Goal: Task Accomplishment & Management: Complete application form

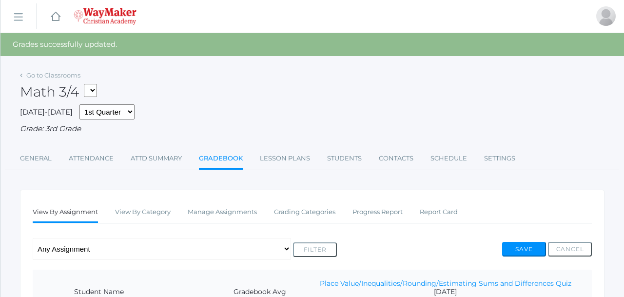
click at [96, 89] on select "03ELEM - Language Arts 3/4 03ELEM - History 3/4 03ELEM - Science 3/4 03ELEM - M…" at bounding box center [90, 90] width 13 height 13
select select "2535"
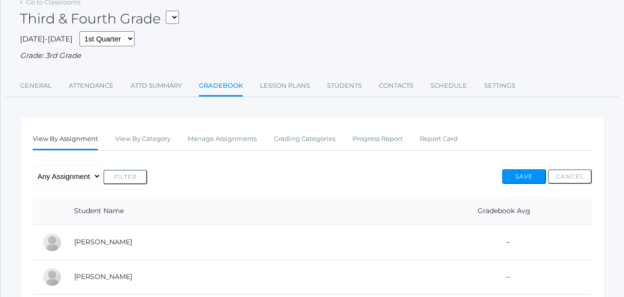
scroll to position [50, 0]
click at [95, 81] on link "Attendance" at bounding box center [91, 87] width 45 height 20
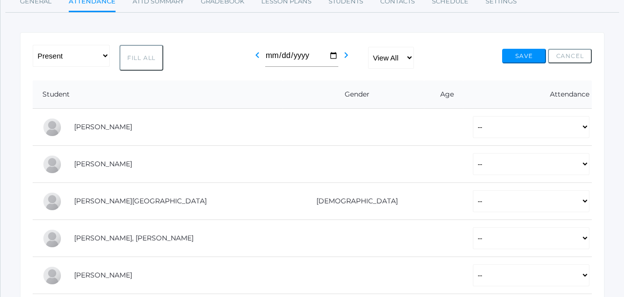
scroll to position [137, 0]
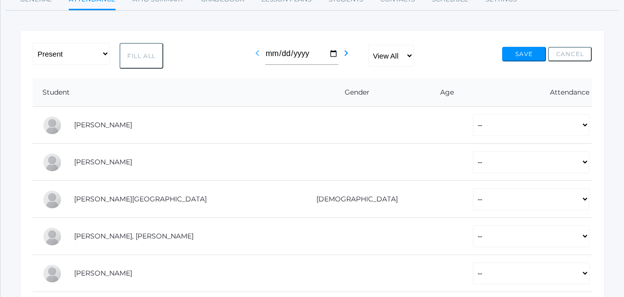
click at [260, 54] on icon "chevron_left" at bounding box center [258, 53] width 12 height 12
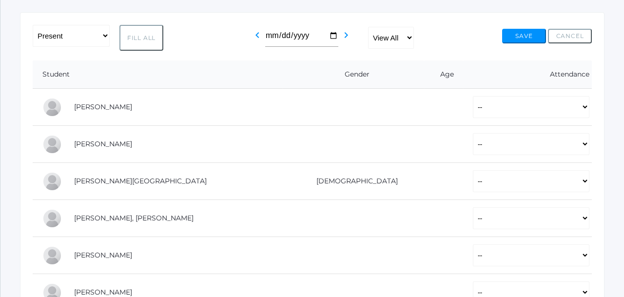
scroll to position [158, 0]
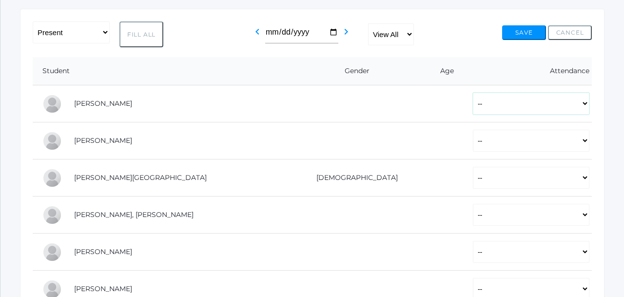
click at [473, 106] on select "-- Present Tardy Excused Tardy Unexcused Absent Excused Absent Unexcused" at bounding box center [531, 104] width 117 height 22
select select "P"
click at [473, 137] on select "-- Present Tardy Excused Tardy Unexcused Absent Excused Absent Unexcused" at bounding box center [531, 141] width 117 height 22
select select "P"
click at [473, 172] on select "-- Present Tardy Excused Tardy Unexcused Absent Excused Absent Unexcused" at bounding box center [531, 178] width 117 height 22
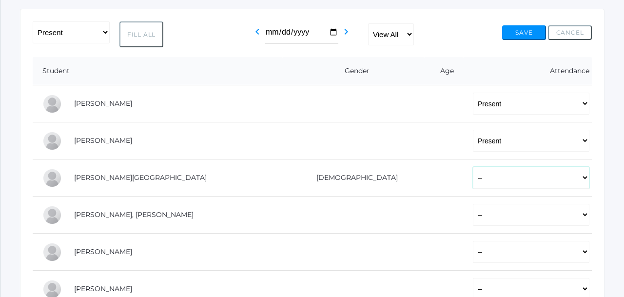
select select "P"
click at [473, 213] on select "-- Present Tardy Excused Tardy Unexcused Absent Excused Absent Unexcused" at bounding box center [531, 215] width 117 height 22
select select "P"
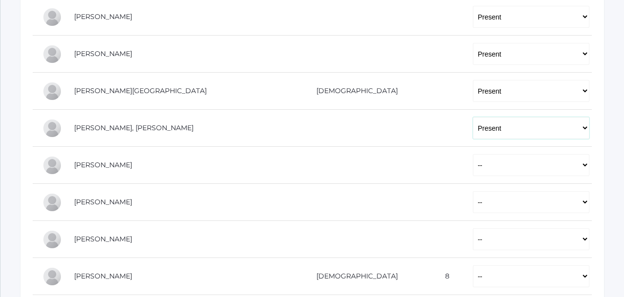
scroll to position [244, 0]
click at [473, 166] on select "-- Present Tardy Excused Tardy Unexcused Absent Excused Absent Unexcused" at bounding box center [531, 166] width 117 height 22
select select "P"
click at [473, 204] on select "-- Present Tardy Excused Tardy Unexcused Absent Excused Absent Unexcused" at bounding box center [531, 203] width 117 height 22
select select "P"
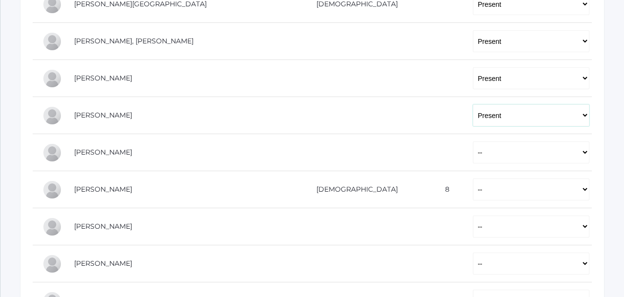
scroll to position [333, 0]
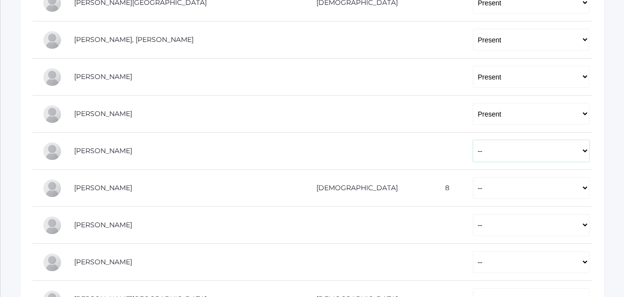
click at [473, 154] on select "-- Present Tardy Excused Tardy Unexcused Absent Excused Absent Unexcused" at bounding box center [531, 151] width 117 height 22
select select "P"
click at [473, 184] on select "-- Present Tardy Excused Tardy Unexcused Absent Excused Absent Unexcused" at bounding box center [531, 188] width 117 height 22
select select "P"
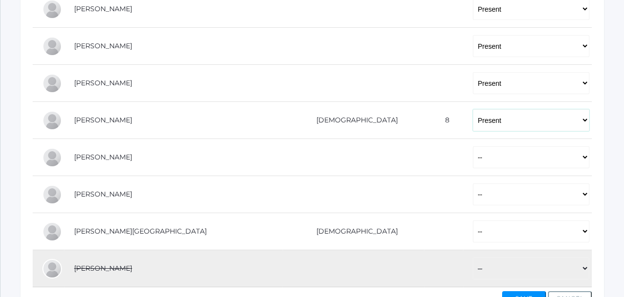
scroll to position [420, 0]
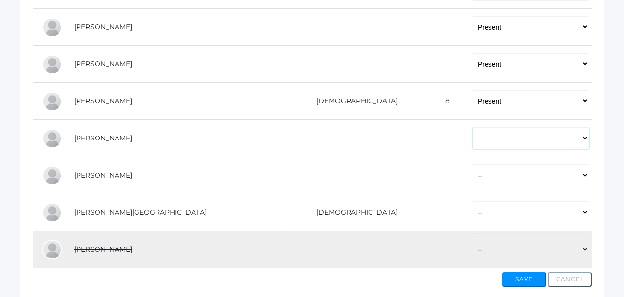
click at [473, 137] on select "-- Present Tardy Excused Tardy Unexcused Absent Excused Absent Unexcused" at bounding box center [531, 138] width 117 height 22
select select "P"
click at [473, 173] on select "-- Present Tardy Excused Tardy Unexcused Absent Excused Absent Unexcused" at bounding box center [531, 175] width 117 height 22
select select "P"
click at [473, 207] on select "-- Present Tardy Excused Tardy Unexcused Absent Excused Absent Unexcused" at bounding box center [531, 212] width 117 height 22
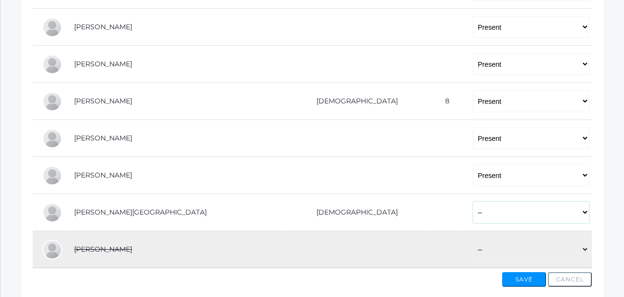
select select "P"
click at [516, 281] on button "Save" at bounding box center [525, 279] width 44 height 15
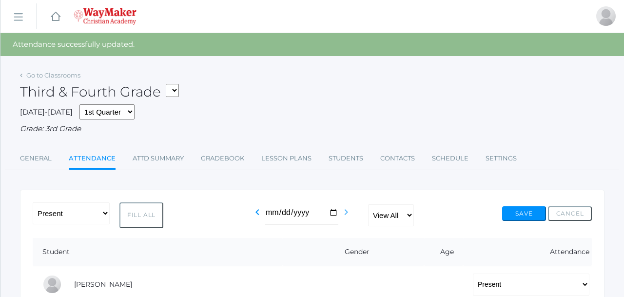
click at [346, 214] on icon "chevron_right" at bounding box center [347, 212] width 12 height 12
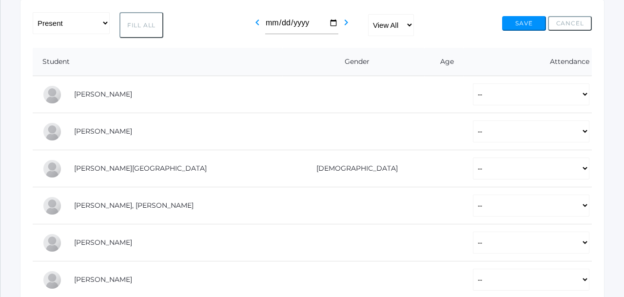
scroll to position [168, 0]
